Goal: Information Seeking & Learning: Learn about a topic

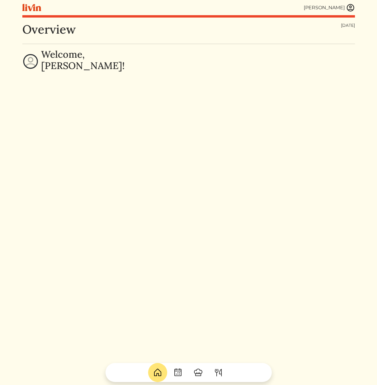
click at [351, 7] on img at bounding box center [350, 7] width 9 height 9
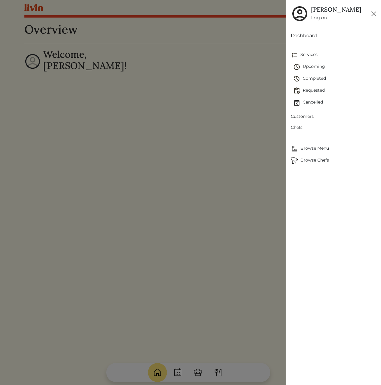
click at [305, 117] on span "Customers" at bounding box center [333, 116] width 85 height 6
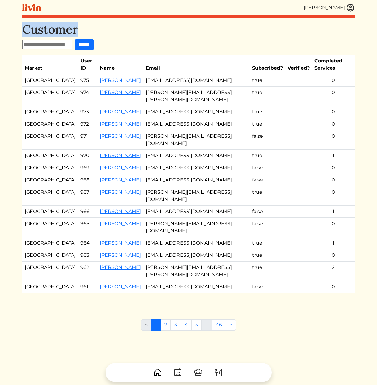
click at [127, 18] on div "[PERSON_NAME] [PERSON_NAME] Log out Dashboard Services Upcoming Completed Reque…" at bounding box center [188, 192] width 339 height 385
click at [209, 11] on div "[PERSON_NAME]" at bounding box center [188, 7] width 332 height 15
click at [305, 32] on h1 "Customer" at bounding box center [188, 29] width 332 height 14
click at [166, 206] on td "[EMAIL_ADDRESS][DOMAIN_NAME]" at bounding box center [196, 212] width 106 height 12
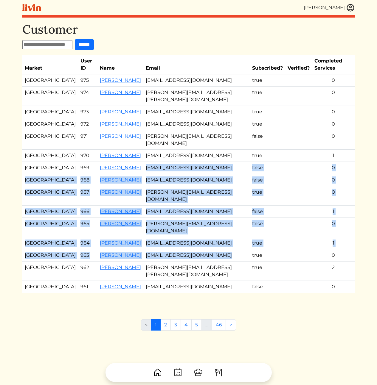
drag, startPoint x: 161, startPoint y: 187, endPoint x: 177, endPoint y: 231, distance: 47.0
click at [177, 230] on tbody "Los Angeles 975 [PERSON_NAME] [EMAIL_ADDRESS][DOMAIN_NAME] true 0 [GEOGRAPHIC_D…" at bounding box center [188, 183] width 332 height 219
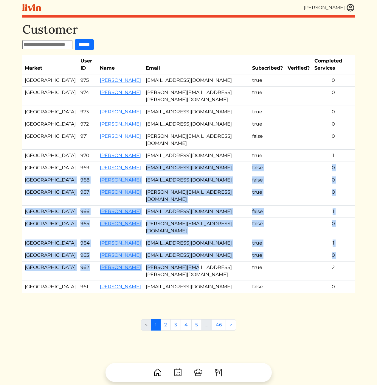
click at [178, 262] on td "[PERSON_NAME][EMAIL_ADDRESS][PERSON_NAME][DOMAIN_NAME]" at bounding box center [196, 271] width 106 height 19
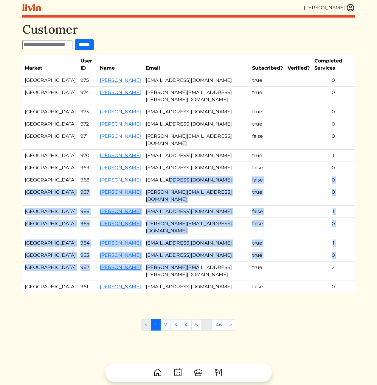
drag, startPoint x: 178, startPoint y: 232, endPoint x: 155, endPoint y: 161, distance: 74.8
click at [155, 161] on tbody "Los Angeles 975 [PERSON_NAME] [EMAIL_ADDRESS][DOMAIN_NAME] true 0 [GEOGRAPHIC_D…" at bounding box center [188, 183] width 332 height 219
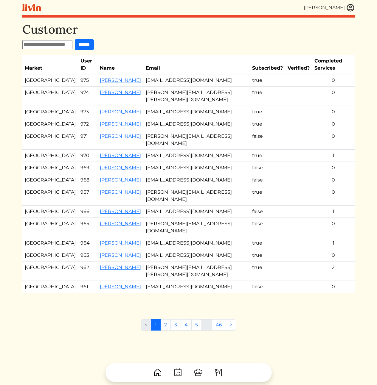
click at [154, 174] on td "[EMAIL_ADDRESS][DOMAIN_NAME]" at bounding box center [196, 180] width 106 height 12
click at [103, 328] on div "Customer ****** Market User ID Name Email Subscribed? Verified? Completed Servi…" at bounding box center [188, 214] width 332 height 385
drag, startPoint x: 193, startPoint y: 197, endPoint x: 192, endPoint y: 193, distance: 4.3
click at [193, 218] on td "[PERSON_NAME][EMAIL_ADDRESS][DOMAIN_NAME]" at bounding box center [196, 227] width 106 height 19
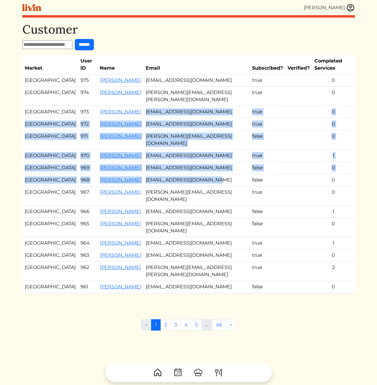
drag, startPoint x: 186, startPoint y: 147, endPoint x: 177, endPoint y: 91, distance: 57.2
click at [177, 91] on tbody "Los Angeles 975 [PERSON_NAME] [EMAIL_ADDRESS][DOMAIN_NAME] true 0 [GEOGRAPHIC_D…" at bounding box center [188, 183] width 332 height 219
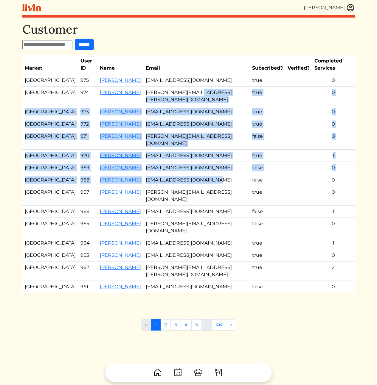
click at [177, 91] on td "[PERSON_NAME][EMAIL_ADDRESS][PERSON_NAME][DOMAIN_NAME]" at bounding box center [196, 96] width 106 height 19
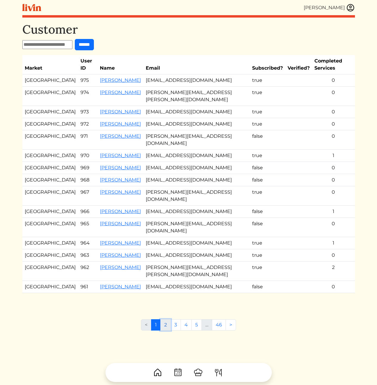
click at [165, 319] on link "2" at bounding box center [165, 324] width 10 height 11
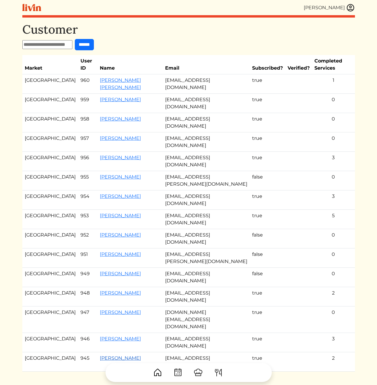
click at [104, 356] on link "[PERSON_NAME]" at bounding box center [120, 359] width 41 height 6
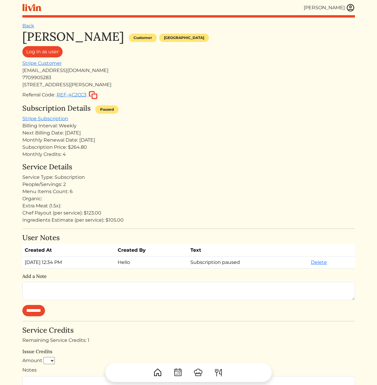
click at [172, 251] on div "[PERSON_NAME] Customer [GEOGRAPHIC_DATA] Log in as user Stripe Customer [EMAIL_…" at bounding box center [188, 328] width 332 height 598
click at [173, 215] on div "Chef Payout (per service): $123.00" at bounding box center [188, 213] width 332 height 7
drag, startPoint x: 184, startPoint y: 213, endPoint x: 172, endPoint y: 128, distance: 86.3
click at [172, 128] on div "[PERSON_NAME] Customer [GEOGRAPHIC_DATA] Log in as user Stripe Customer [EMAIL_…" at bounding box center [188, 328] width 332 height 598
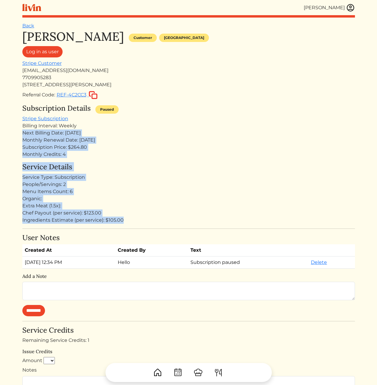
click at [172, 127] on div "Billing Interval: Weekly" at bounding box center [188, 125] width 332 height 7
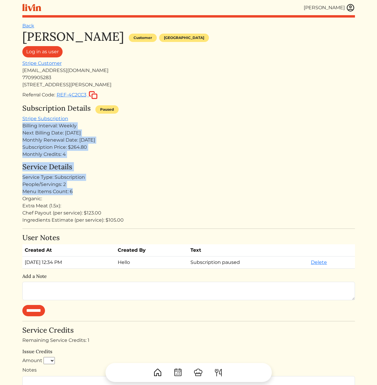
drag, startPoint x: 171, startPoint y: 116, endPoint x: 173, endPoint y: 191, distance: 74.8
click at [173, 191] on div "[PERSON_NAME] Customer [GEOGRAPHIC_DATA] Log in as user Stripe Customer [EMAIL_…" at bounding box center [188, 328] width 332 height 598
click at [173, 191] on div "Menu Items Count: 6" at bounding box center [188, 191] width 332 height 7
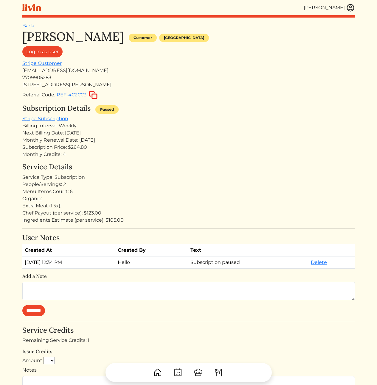
drag, startPoint x: 142, startPoint y: 147, endPoint x: 143, endPoint y: 130, distance: 17.3
click at [143, 130] on div "[PERSON_NAME] Customer [GEOGRAPHIC_DATA] Log in as user Stripe Customer [EMAIL_…" at bounding box center [188, 328] width 332 height 598
click at [144, 130] on div "Next Billing Date: [DATE]" at bounding box center [188, 133] width 332 height 7
drag, startPoint x: 144, startPoint y: 130, endPoint x: 180, endPoint y: 223, distance: 100.2
click at [179, 217] on div "[PERSON_NAME] Customer [GEOGRAPHIC_DATA] Log in as user Stripe Customer [EMAIL_…" at bounding box center [188, 328] width 332 height 598
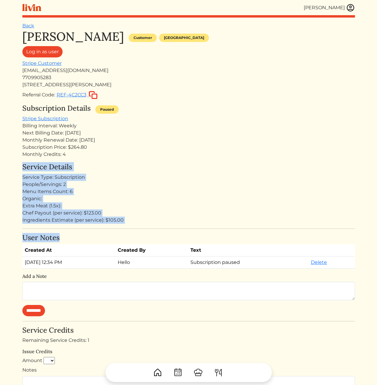
drag, startPoint x: 180, startPoint y: 235, endPoint x: 171, endPoint y: 144, distance: 90.9
click at [170, 146] on div "[PERSON_NAME] Customer [GEOGRAPHIC_DATA] Log in as user Stripe Customer [EMAIL_…" at bounding box center [188, 328] width 332 height 598
click at [171, 144] on div "Subscription Price: $264.80" at bounding box center [188, 147] width 332 height 7
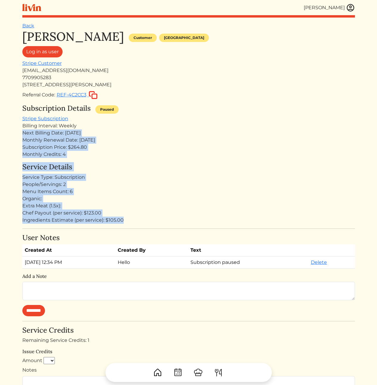
drag, startPoint x: 164, startPoint y: 129, endPoint x: 172, endPoint y: 226, distance: 97.7
click at [172, 226] on div "[PERSON_NAME] Customer [GEOGRAPHIC_DATA] Log in as user Stripe Customer [EMAIL_…" at bounding box center [188, 328] width 332 height 598
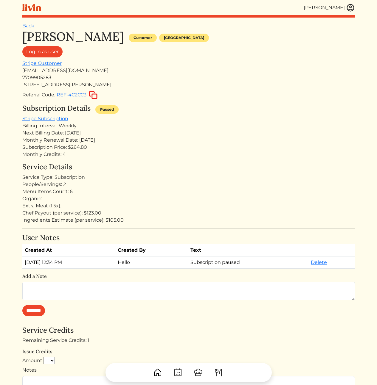
click at [172, 226] on div "[PERSON_NAME] Customer [GEOGRAPHIC_DATA] Log in as user Stripe Customer [EMAIL_…" at bounding box center [188, 328] width 332 height 598
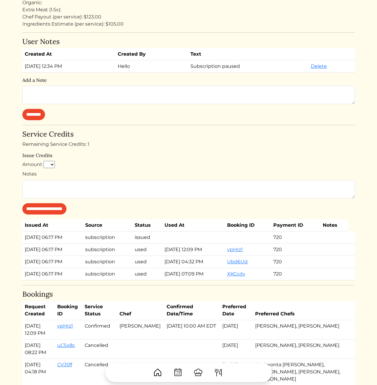
scroll to position [300, 0]
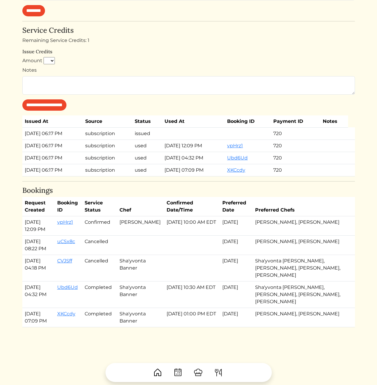
drag, startPoint x: 294, startPoint y: 231, endPoint x: 288, endPoint y: 214, distance: 18.3
click at [288, 214] on table "Request Created Booking ID Service Status Chef Confirmed Date/Time Preferred Da…" at bounding box center [188, 262] width 332 height 130
click at [288, 218] on td "[PERSON_NAME], [PERSON_NAME]" at bounding box center [300, 225] width 97 height 19
click at [216, 223] on td "[DATE] 10:00 AM EDT" at bounding box center [192, 225] width 56 height 19
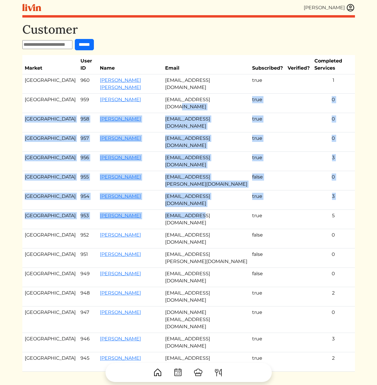
drag, startPoint x: 182, startPoint y: 110, endPoint x: 202, endPoint y: 198, distance: 90.9
click at [201, 198] on tbody "Los Angeles 960 [PERSON_NAME] [PERSON_NAME] [PERSON_NAME][EMAIL_ADDRESS][DOMAIN…" at bounding box center [188, 222] width 332 height 297
click at [203, 229] on td "[EMAIL_ADDRESS][DOMAIN_NAME]" at bounding box center [206, 238] width 87 height 19
drag, startPoint x: 210, startPoint y: 290, endPoint x: 161, endPoint y: 163, distance: 135.6
click at [161, 164] on tbody "Los Angeles 960 [PERSON_NAME] [PERSON_NAME] [PERSON_NAME][EMAIL_ADDRESS][DOMAIN…" at bounding box center [188, 222] width 332 height 297
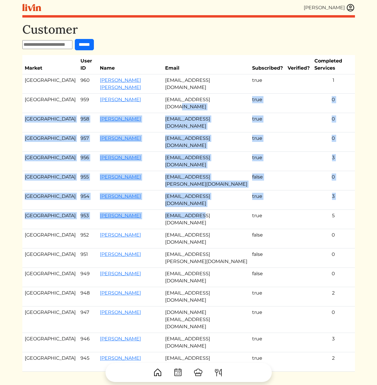
click at [161, 171] on td "[PERSON_NAME]" at bounding box center [129, 180] width 65 height 19
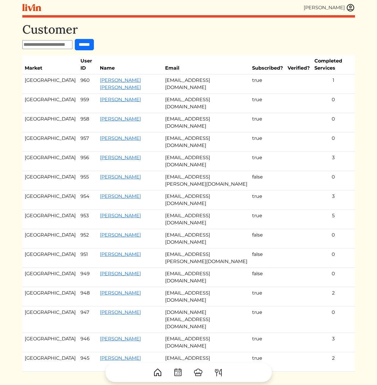
click at [234, 121] on td "[EMAIL_ADDRESS][DOMAIN_NAME]" at bounding box center [206, 122] width 87 height 19
click at [199, 191] on td "[EMAIL_ADDRESS][DOMAIN_NAME]" at bounding box center [206, 200] width 87 height 19
